Goal: Task Accomplishment & Management: Manage account settings

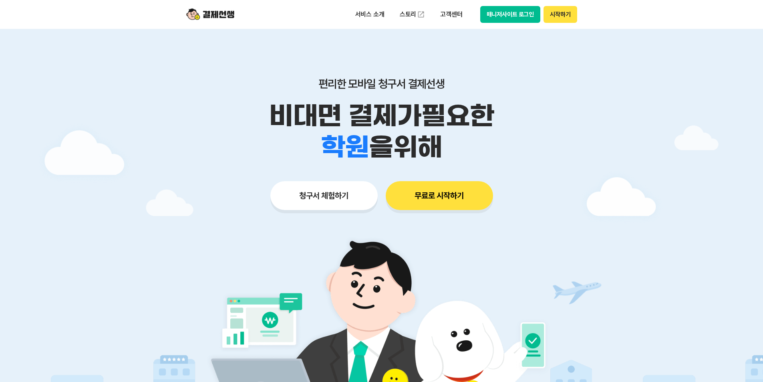
click at [504, 18] on button "매니저사이트 로그인" at bounding box center [510, 14] width 60 height 17
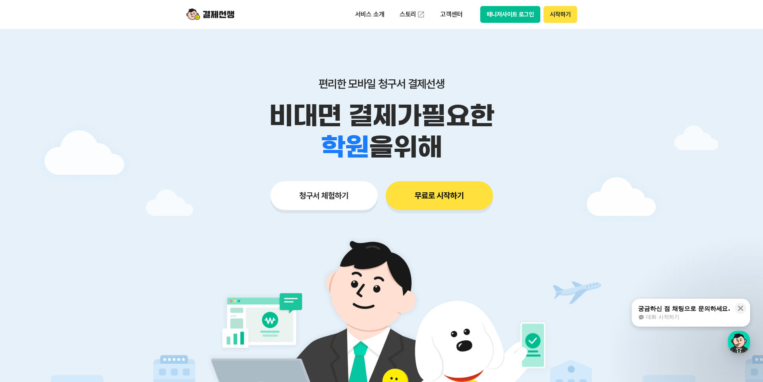
click at [502, 15] on button "매니저사이트 로그인" at bounding box center [510, 14] width 60 height 17
click at [499, 9] on button "매니저사이트 로그인" at bounding box center [510, 14] width 60 height 17
click at [497, 14] on button "매니저사이트 로그인" at bounding box center [510, 14] width 60 height 17
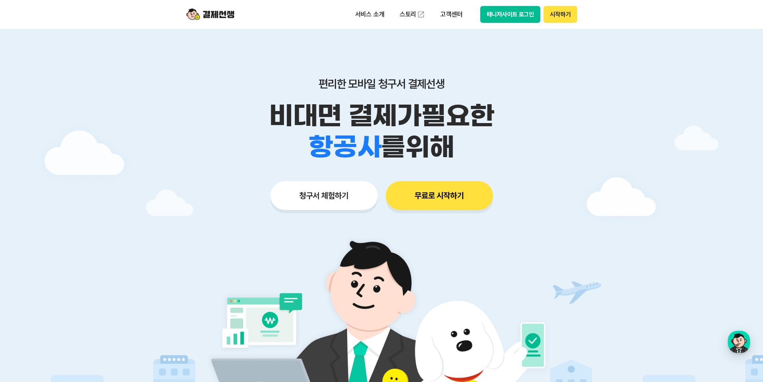
click at [506, 15] on button "매니저사이트 로그인" at bounding box center [510, 14] width 60 height 17
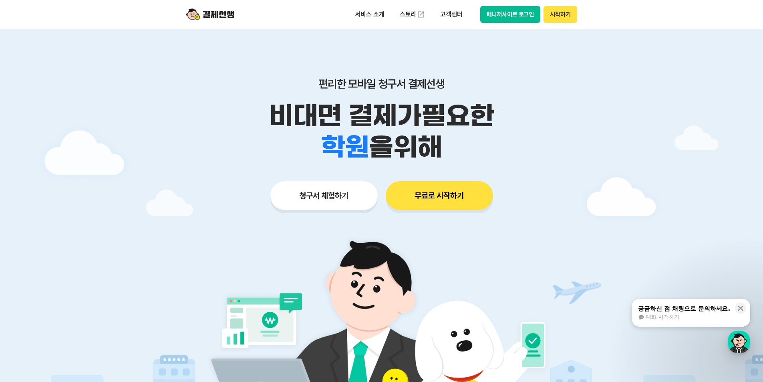
click at [494, 18] on button "매니저사이트 로그인" at bounding box center [510, 14] width 60 height 17
